Goal: Use online tool/utility: Use online tool/utility

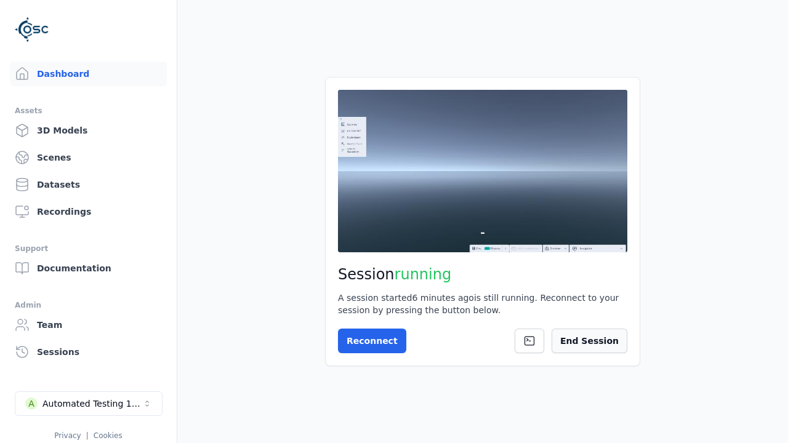
click at [608, 338] on button "End Session" at bounding box center [590, 341] width 76 height 25
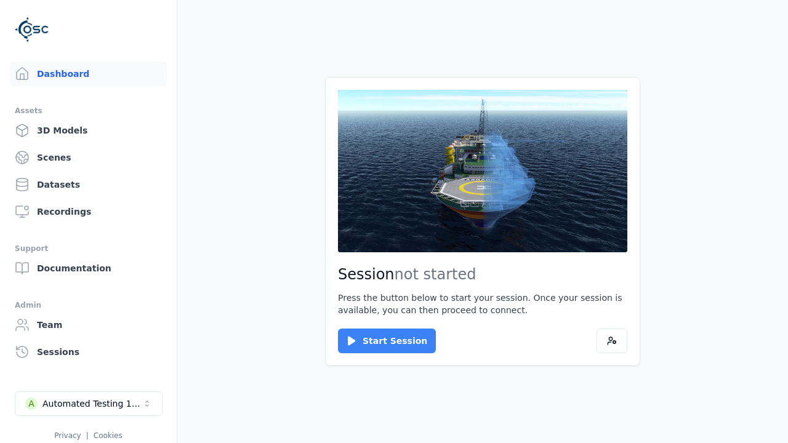
click at [379, 341] on button "Start Session" at bounding box center [387, 341] width 98 height 25
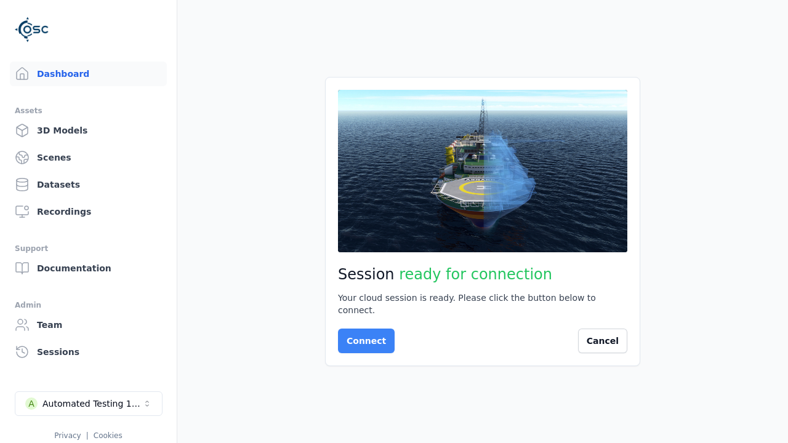
click at [363, 335] on button "Connect" at bounding box center [366, 341] width 57 height 25
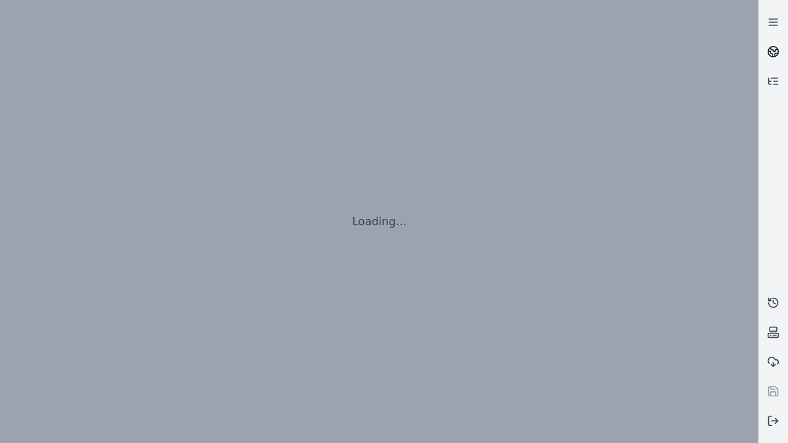
click at [773, 52] on icon at bounding box center [774, 49] width 7 height 4
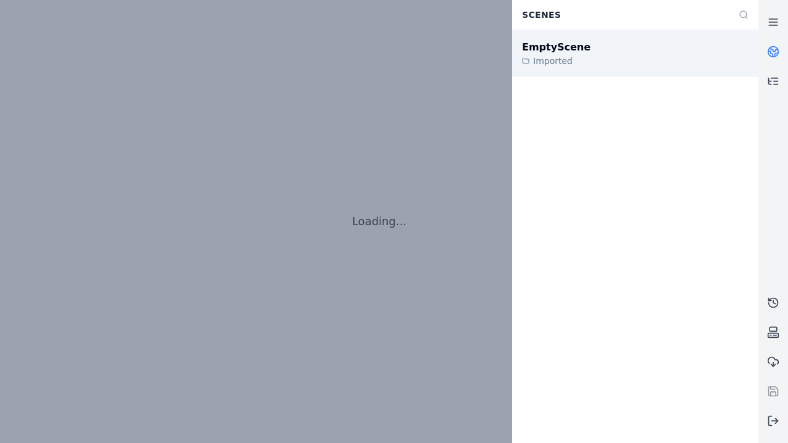
click at [549, 47] on div "EmptyScene" at bounding box center [556, 47] width 68 height 15
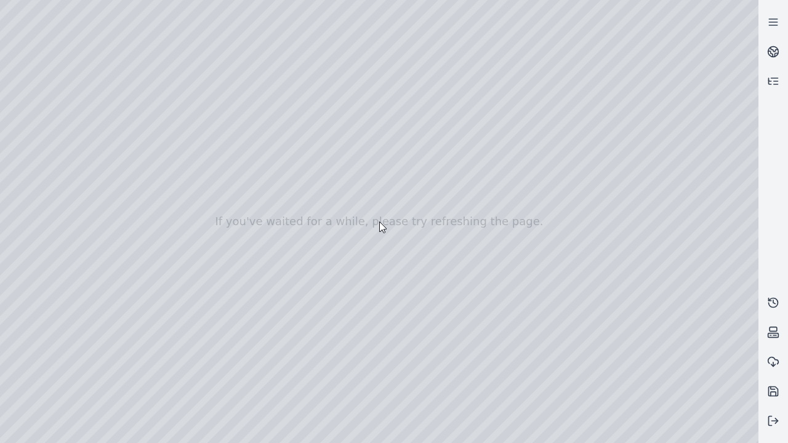
click at [583, 442] on div at bounding box center [379, 221] width 759 height 443
